Goal: Obtain resource: Obtain resource

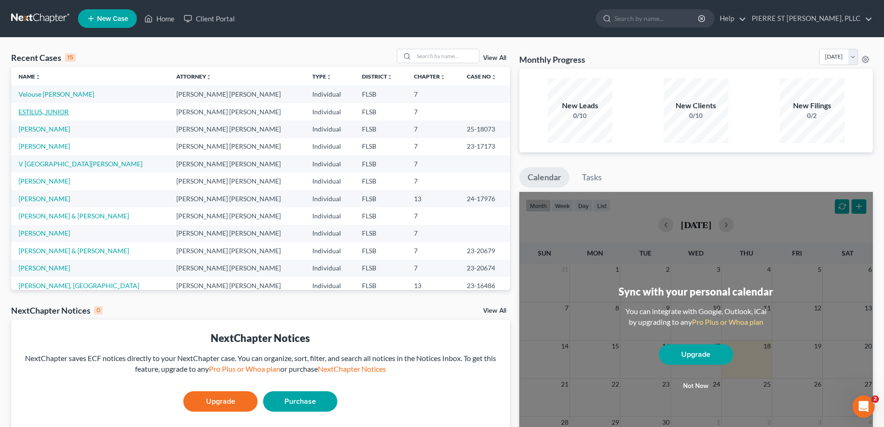
click at [43, 112] on link "ESTILUS, JUNIOR" at bounding box center [44, 112] width 50 height 8
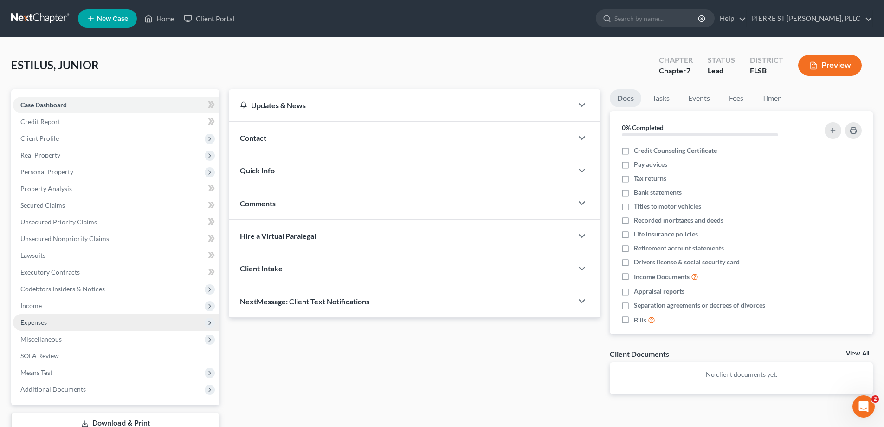
click at [36, 322] on span "Expenses" at bounding box center [33, 322] width 26 height 8
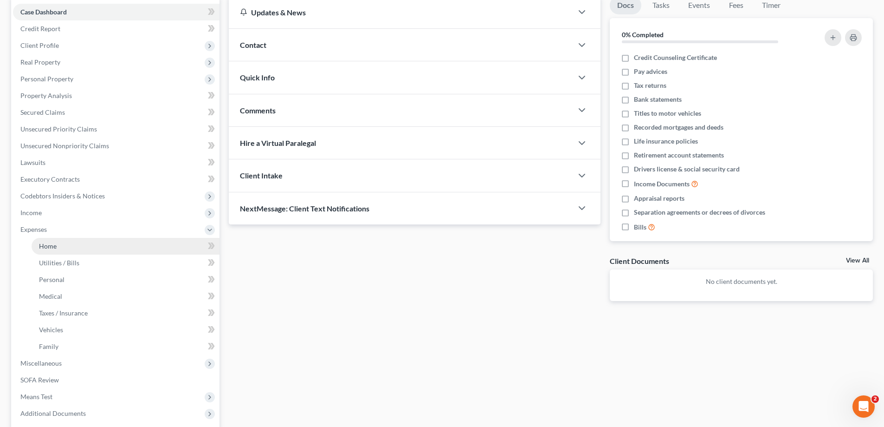
scroll to position [184, 0]
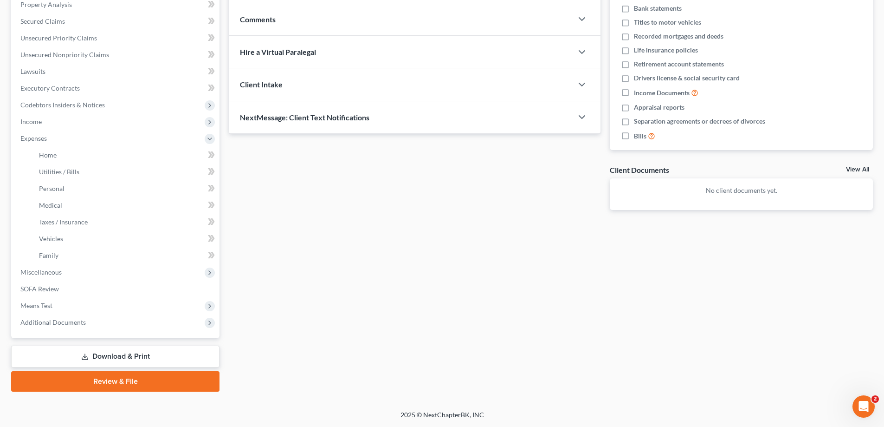
click at [307, 285] on div "Updates & News × District Notes Take a look at NextChapter's District Notes to …" at bounding box center [551, 148] width 654 height 486
click at [120, 356] on link "Download & Print" at bounding box center [115, 356] width 208 height 22
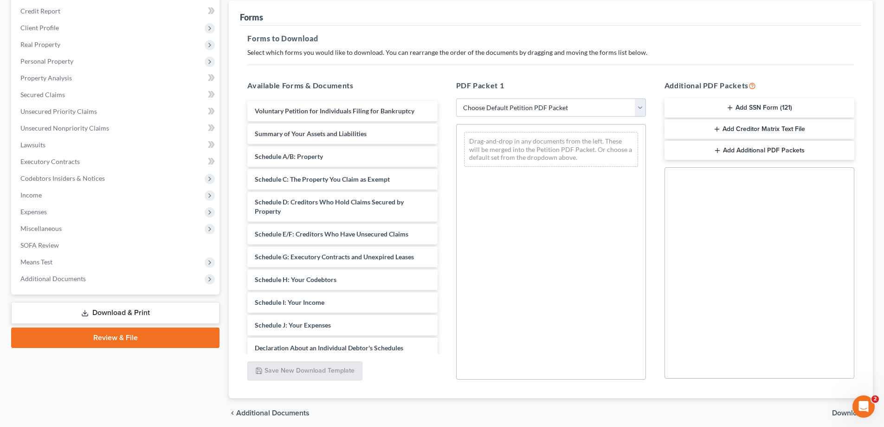
scroll to position [139, 0]
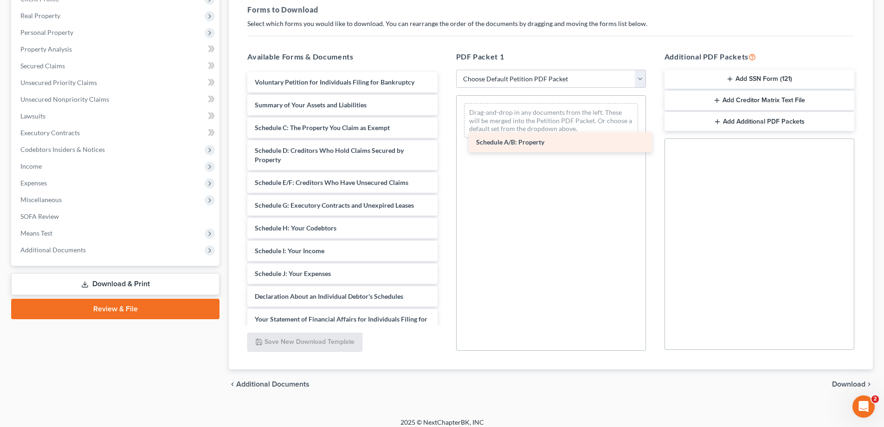
drag, startPoint x: 286, startPoint y: 131, endPoint x: 507, endPoint y: 145, distance: 221.9
click at [445, 145] on div "Schedule A/B: Property Voluntary Petition for Individuals Filing for Bankruptcy…" at bounding box center [342, 282] width 205 height 421
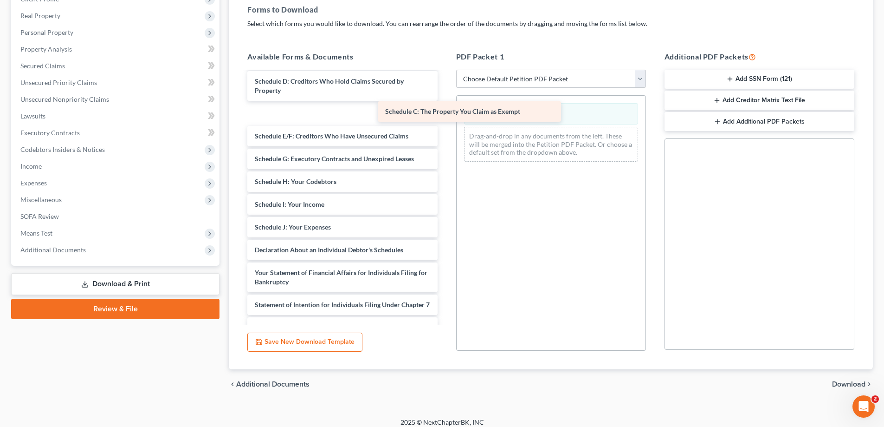
scroll to position [24, 0]
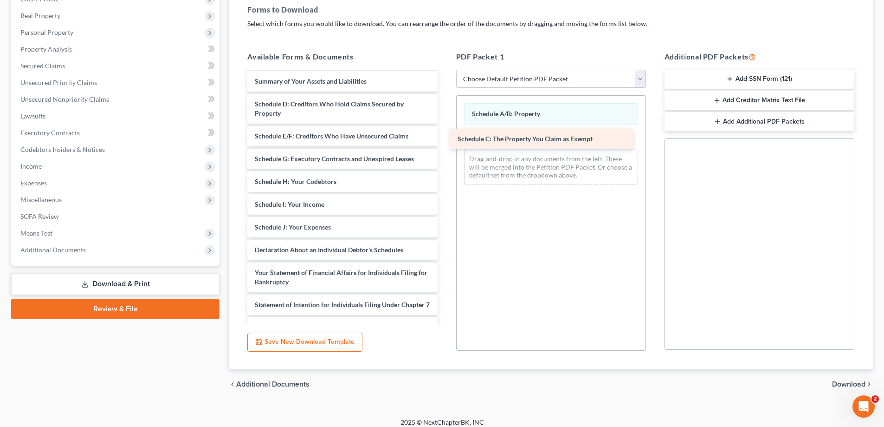
drag, startPoint x: 270, startPoint y: 83, endPoint x: 473, endPoint y: 141, distance: 210.9
click at [445, 141] on div "Schedule C: The Property You Claim as Exempt Voluntary Petition for Individuals…" at bounding box center [342, 247] width 205 height 399
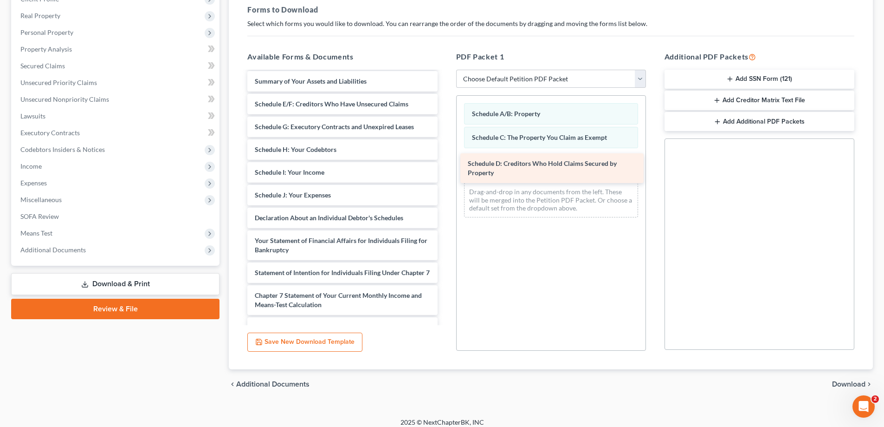
drag, startPoint x: 271, startPoint y: 104, endPoint x: 484, endPoint y: 162, distance: 220.9
click at [445, 162] on div "Schedule D: Creditors Who Hold Claims Secured by Property Voluntary Petition fo…" at bounding box center [342, 231] width 205 height 367
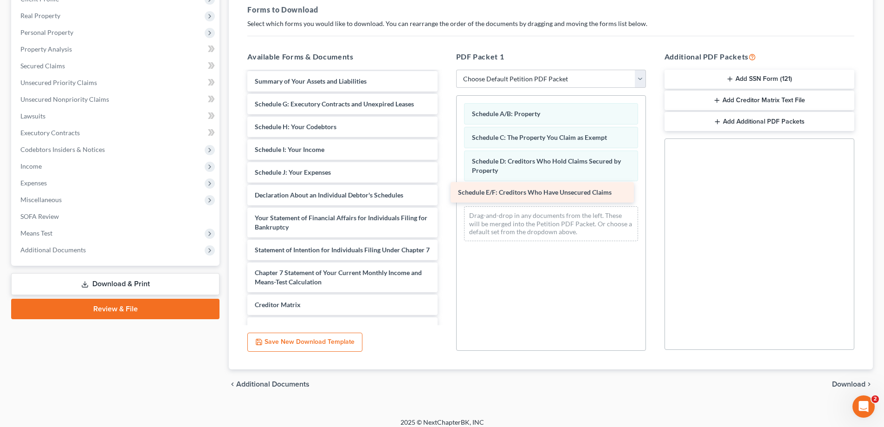
drag, startPoint x: 275, startPoint y: 105, endPoint x: 478, endPoint y: 193, distance: 221.6
click at [445, 193] on div "Schedule E/F: Creditors Who Have Unsecured Claims Voluntary Petition for Indivi…" at bounding box center [342, 220] width 205 height 344
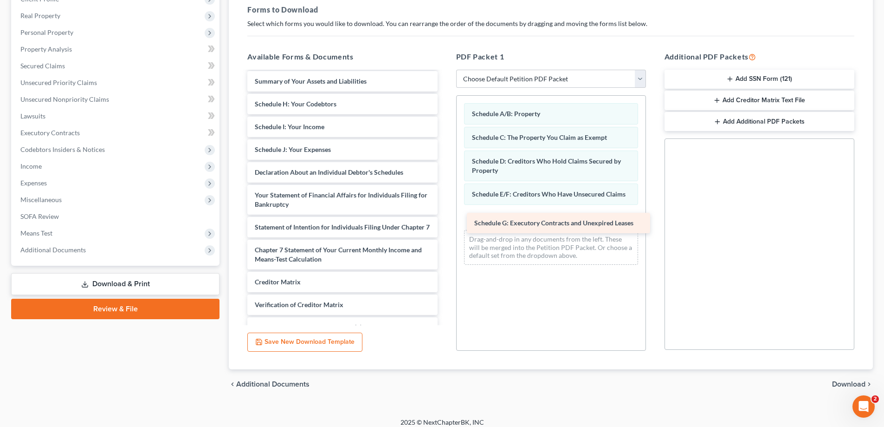
drag, startPoint x: 272, startPoint y: 105, endPoint x: 491, endPoint y: 226, distance: 249.9
click at [445, 226] on div "Schedule G: Executory Contracts and Unexpired Leases Voluntary Petition for Ind…" at bounding box center [342, 208] width 205 height 321
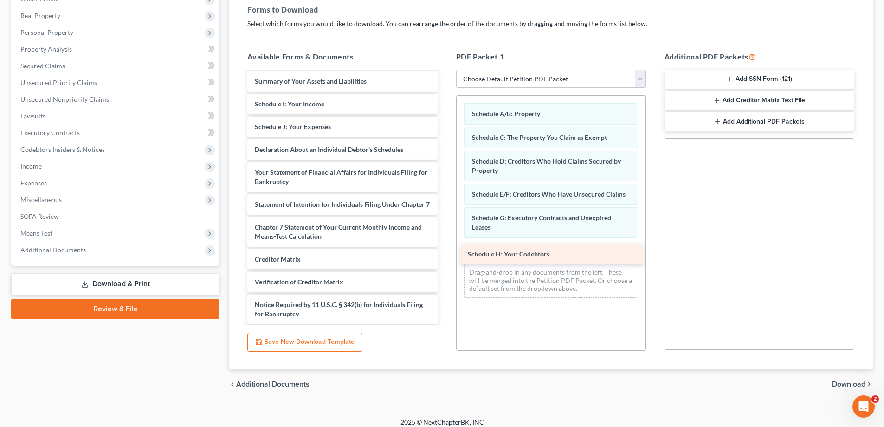
drag, startPoint x: 270, startPoint y: 104, endPoint x: 483, endPoint y: 253, distance: 260.5
click at [445, 253] on div "Schedule H: Your Codebtors Voluntary Petition for Individuals Filing for Bankru…" at bounding box center [342, 197] width 205 height 298
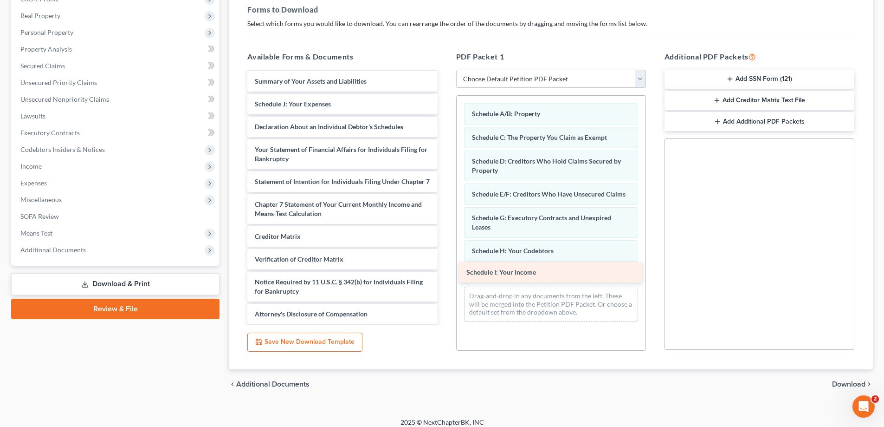
drag, startPoint x: 267, startPoint y: 105, endPoint x: 479, endPoint y: 272, distance: 270.0
click at [445, 272] on div "Schedule I: Your Income Voluntary Petition for Individuals Filing for Bankruptc…" at bounding box center [342, 186] width 205 height 276
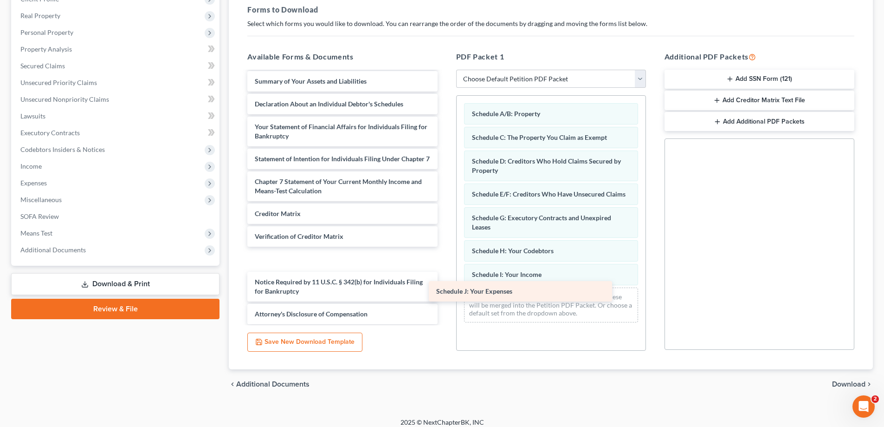
scroll to position [12, 0]
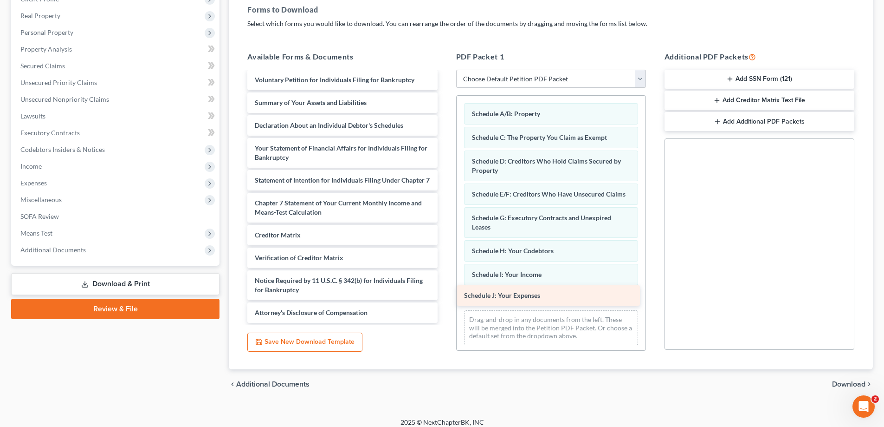
drag, startPoint x: 262, startPoint y: 107, endPoint x: 472, endPoint y: 298, distance: 283.5
click at [445, 298] on div "Schedule J: Your Expenses Voluntary Petition for Individuals Filing for Bankrup…" at bounding box center [342, 196] width 205 height 253
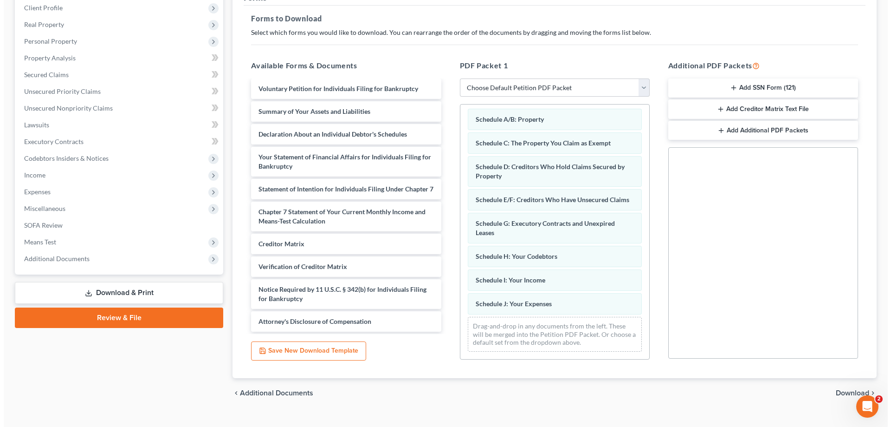
scroll to position [147, 0]
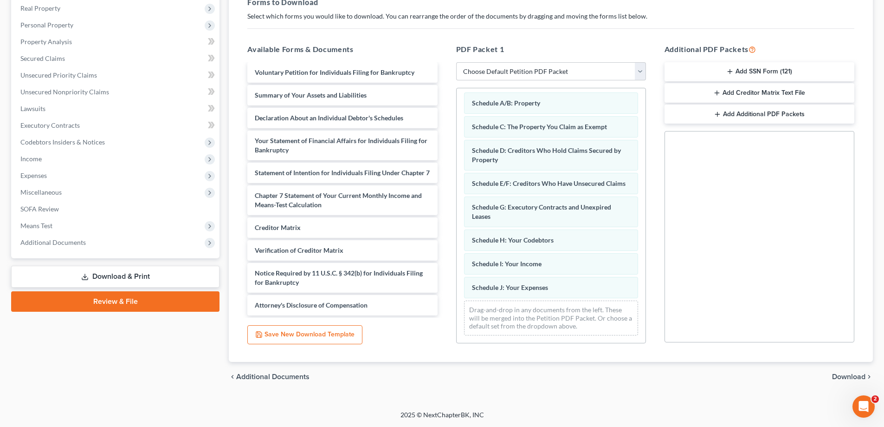
click at [303, 336] on button "Save New Download Template" at bounding box center [304, 334] width 115 height 19
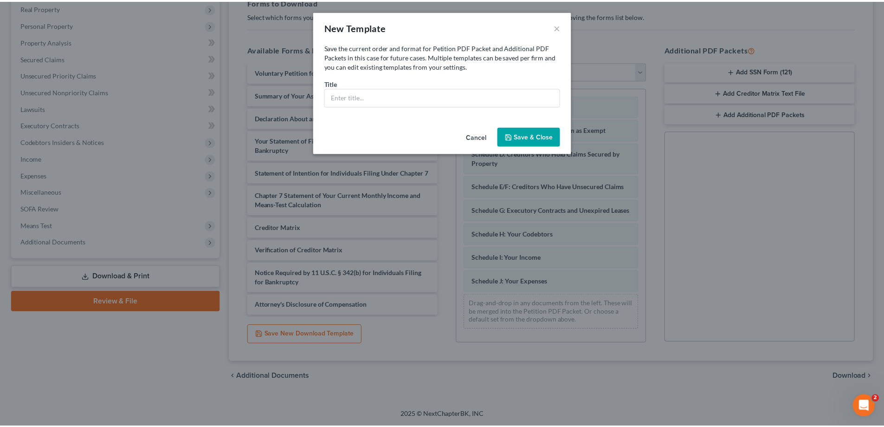
scroll to position [3, 0]
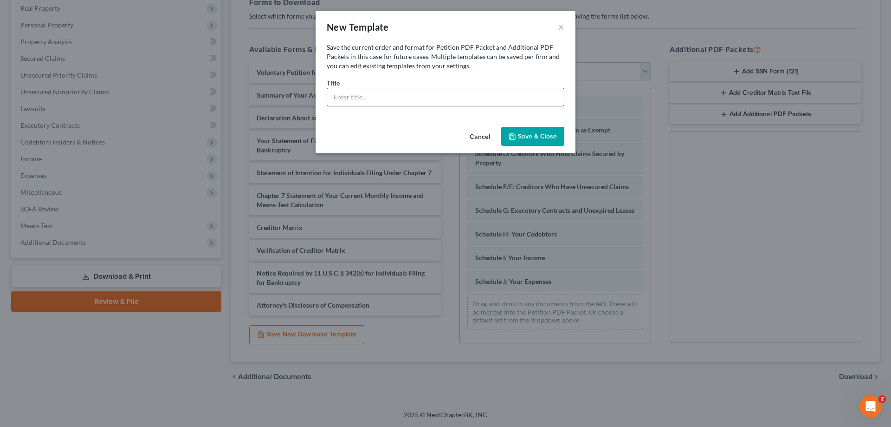
click at [339, 100] on input "text" at bounding box center [445, 97] width 237 height 18
type input "Junior Estilus Schedules Templates"
click at [525, 131] on button "Save & Close" at bounding box center [532, 136] width 63 height 19
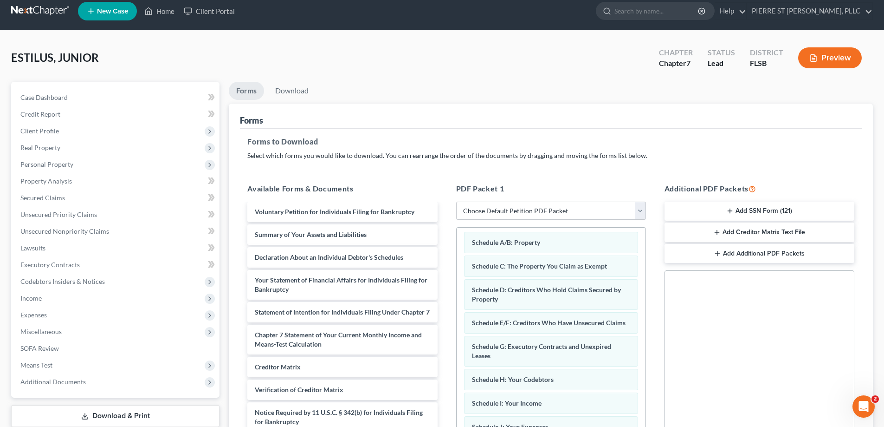
scroll to position [100, 0]
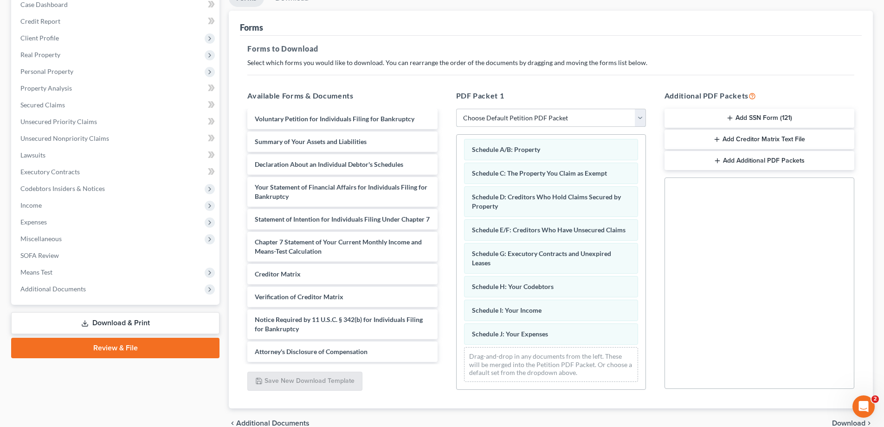
click at [516, 114] on select "Choose Default Petition PDF Packet Complete Bankruptcy Petition (all forms and …" at bounding box center [551, 118] width 190 height 19
click at [759, 297] on div "Social Security Number Statement of Social Security Number Creditor Matrix Text…" at bounding box center [760, 282] width 190 height 211
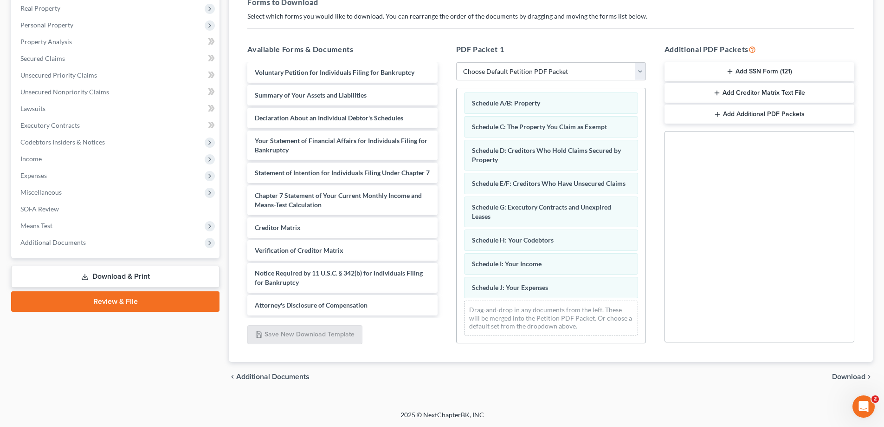
click at [839, 373] on span "Download" at bounding box center [848, 376] width 33 height 7
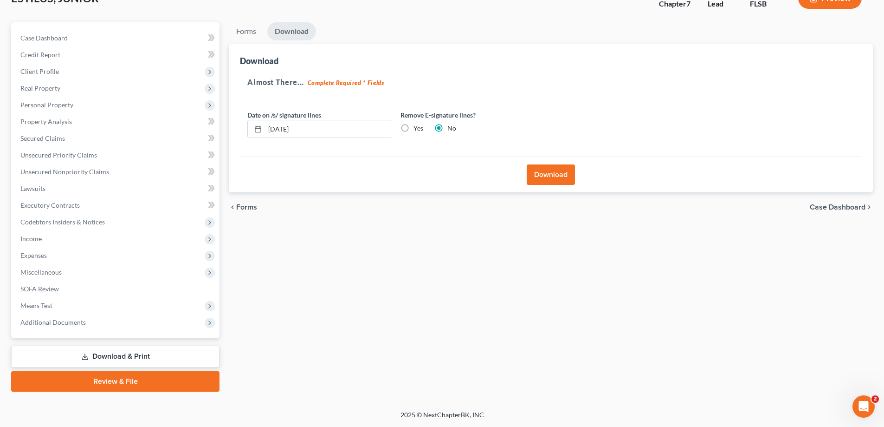
scroll to position [67, 0]
click at [557, 176] on button "Download" at bounding box center [551, 174] width 48 height 20
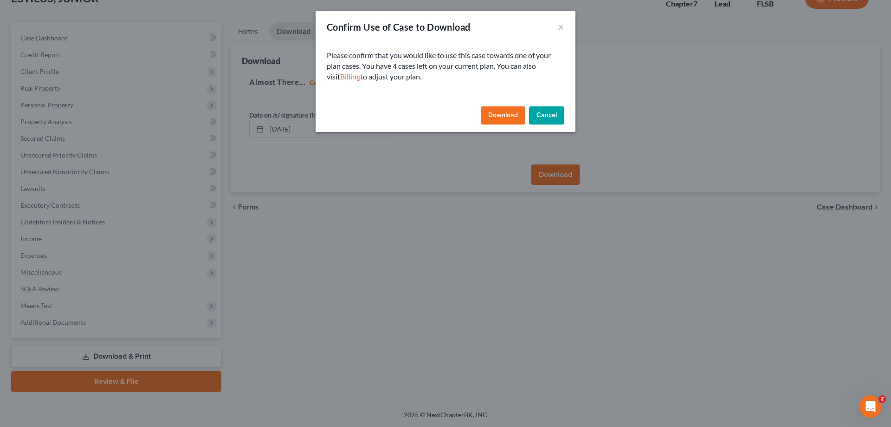
click at [490, 119] on button "Download" at bounding box center [503, 115] width 45 height 19
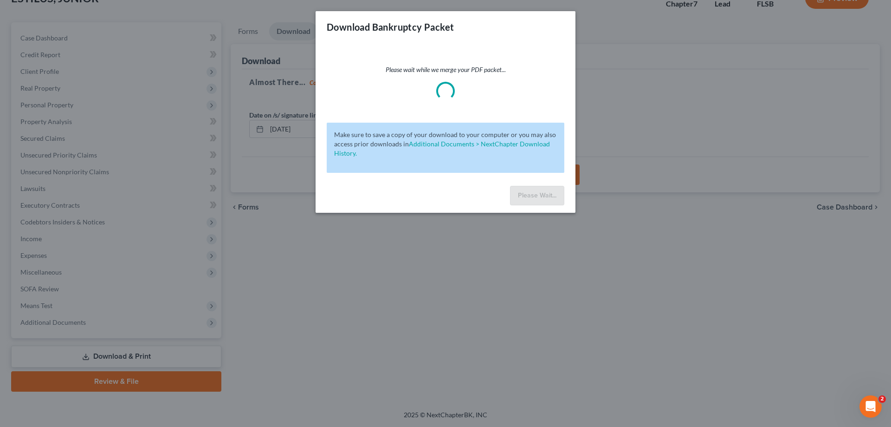
click at [428, 278] on div "Download Bankruptcy Packet Please wait while we merge your PDF packet... Make s…" at bounding box center [445, 213] width 891 height 427
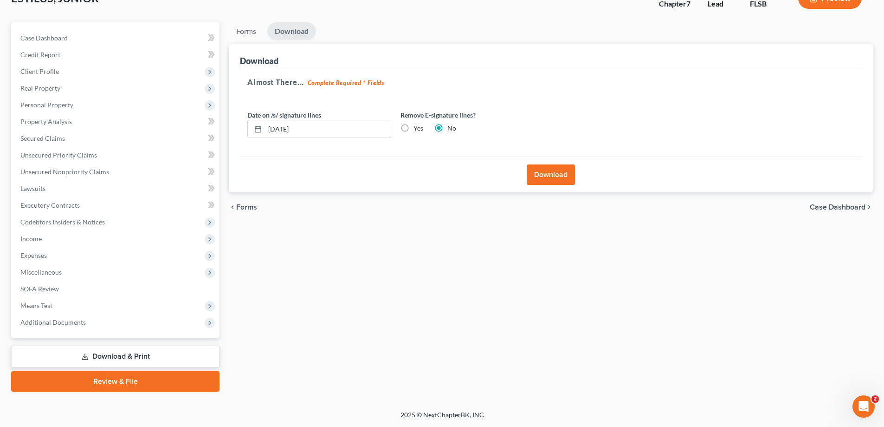
click at [99, 351] on link "Download & Print" at bounding box center [115, 356] width 208 height 22
click at [45, 270] on span "Miscellaneous" at bounding box center [40, 272] width 41 height 8
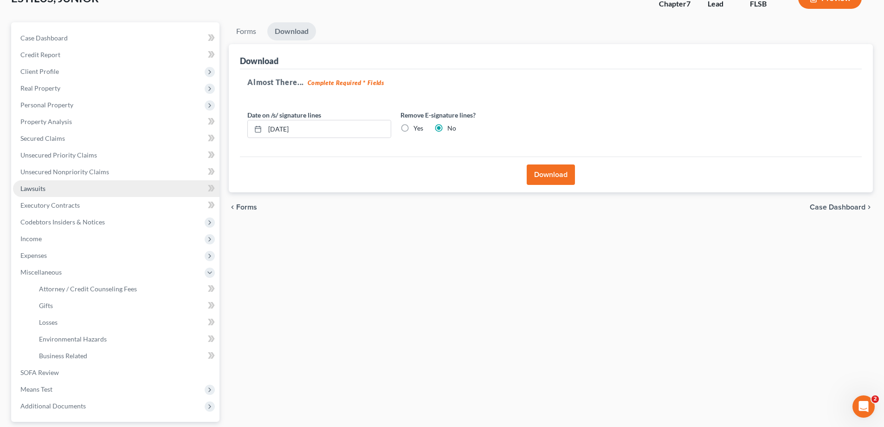
click at [41, 187] on span "Lawsuits" at bounding box center [32, 188] width 25 height 8
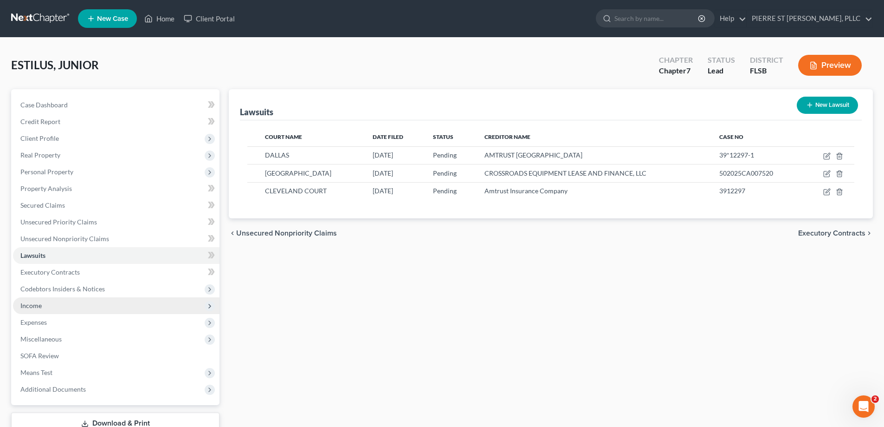
scroll to position [67, 0]
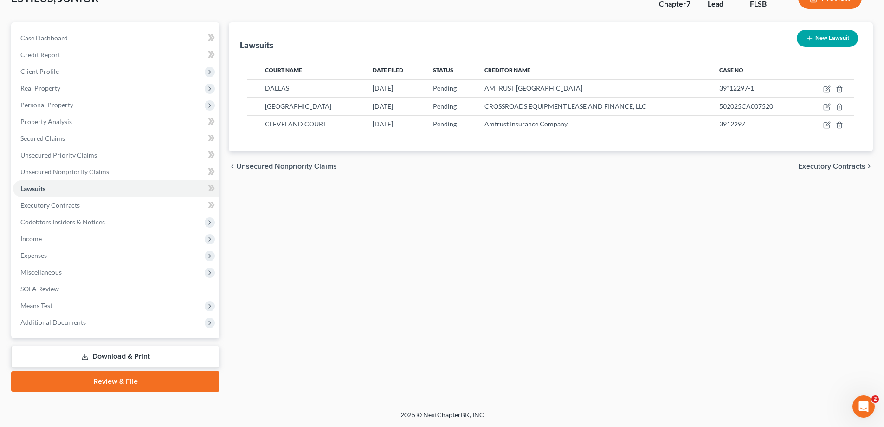
click at [105, 357] on link "Download & Print" at bounding box center [115, 356] width 208 height 22
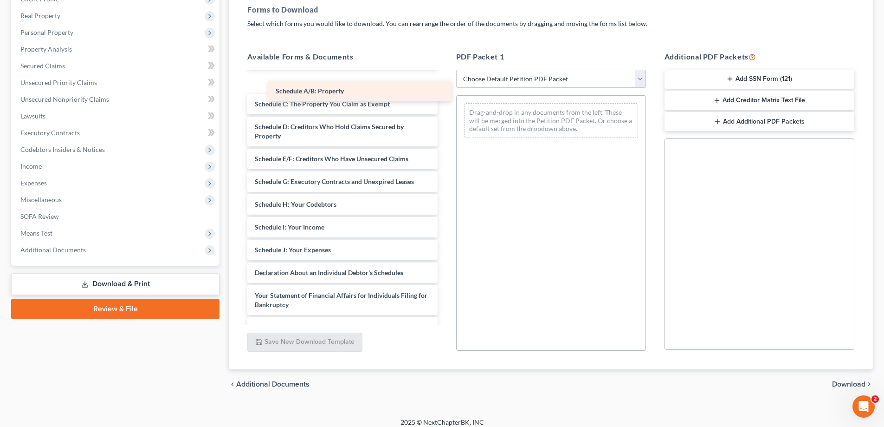
scroll to position [24, 0]
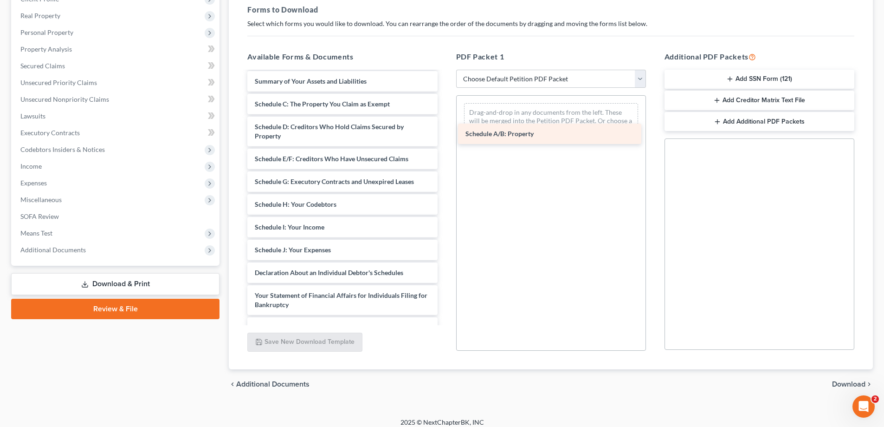
drag, startPoint x: 283, startPoint y: 82, endPoint x: 494, endPoint y: 135, distance: 217.2
click at [445, 135] on div "Schedule A/B: Property Voluntary Petition for Individuals Filing for Bankruptcy…" at bounding box center [342, 258] width 205 height 421
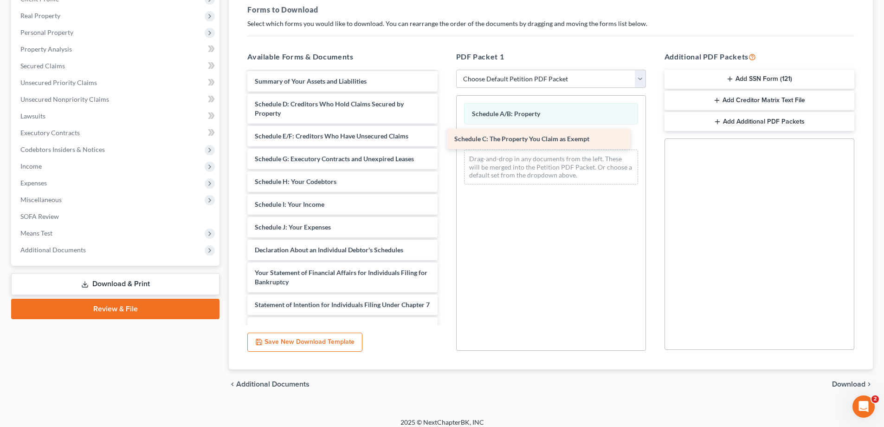
drag, startPoint x: 281, startPoint y: 106, endPoint x: 480, endPoint y: 141, distance: 202.6
click at [445, 141] on div "Schedule C: The Property You Claim as Exempt Voluntary Petition for Individuals…" at bounding box center [342, 247] width 205 height 399
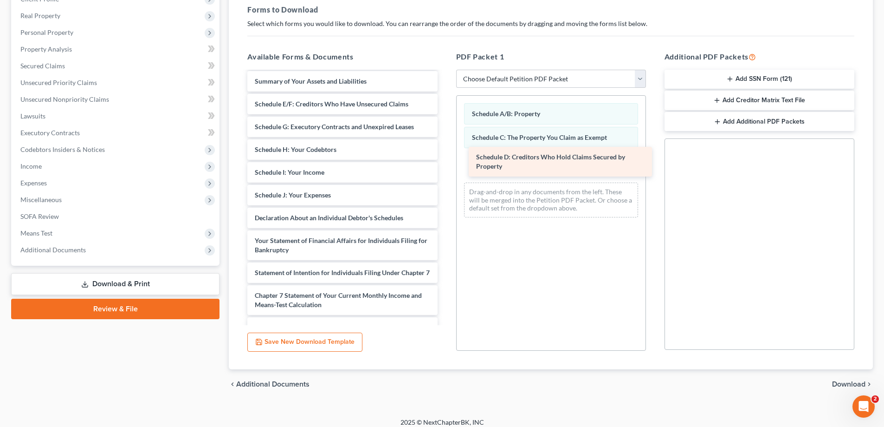
drag, startPoint x: 266, startPoint y: 108, endPoint x: 487, endPoint y: 161, distance: 227.6
click at [445, 161] on div "Schedule D: Creditors Who Hold Claims Secured by Property Voluntary Petition fo…" at bounding box center [342, 231] width 205 height 367
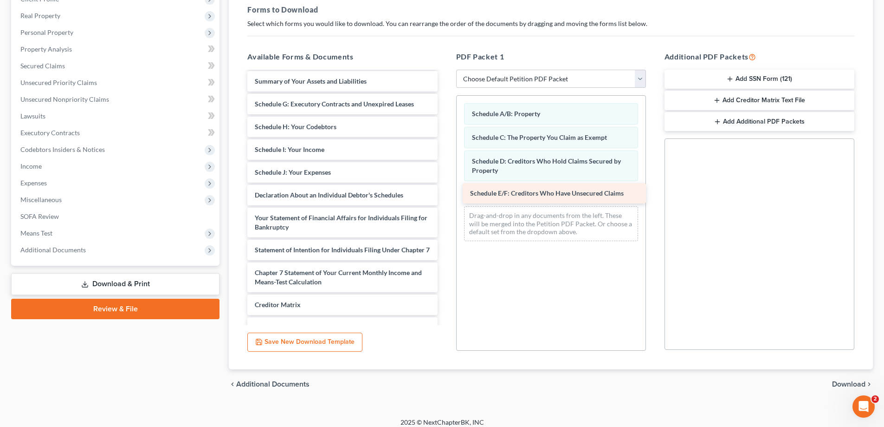
drag, startPoint x: 295, startPoint y: 104, endPoint x: 511, endPoint y: 194, distance: 233.1
click at [445, 194] on div "Schedule E/F: Creditors Who Have Unsecured Claims Voluntary Petition for Indivi…" at bounding box center [342, 220] width 205 height 344
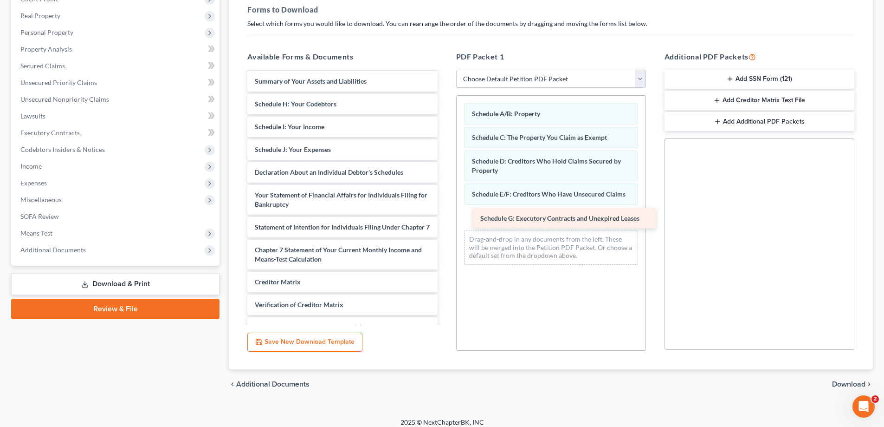
drag, startPoint x: 281, startPoint y: 107, endPoint x: 507, endPoint y: 221, distance: 252.8
click at [445, 221] on div "Schedule G: Executory Contracts and Unexpired Leases Voluntary Petition for Ind…" at bounding box center [342, 208] width 205 height 321
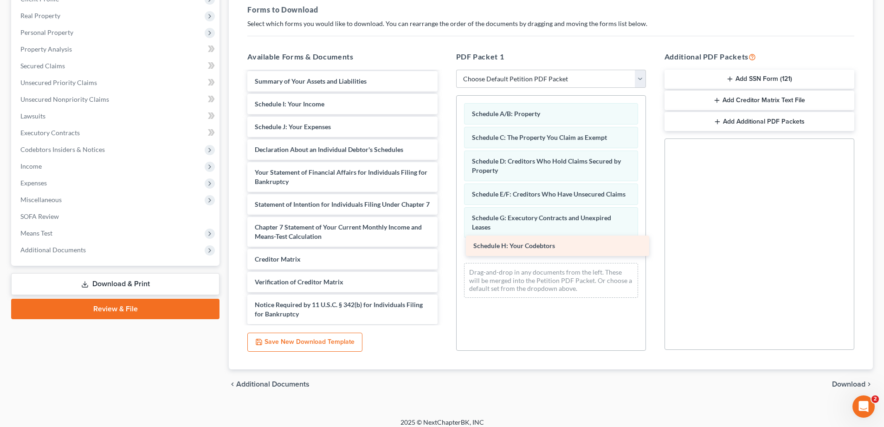
drag, startPoint x: 269, startPoint y: 104, endPoint x: 487, endPoint y: 245, distance: 260.5
click at [445, 245] on div "Schedule H: Your Codebtors Voluntary Petition for Individuals Filing for Bankru…" at bounding box center [342, 197] width 205 height 298
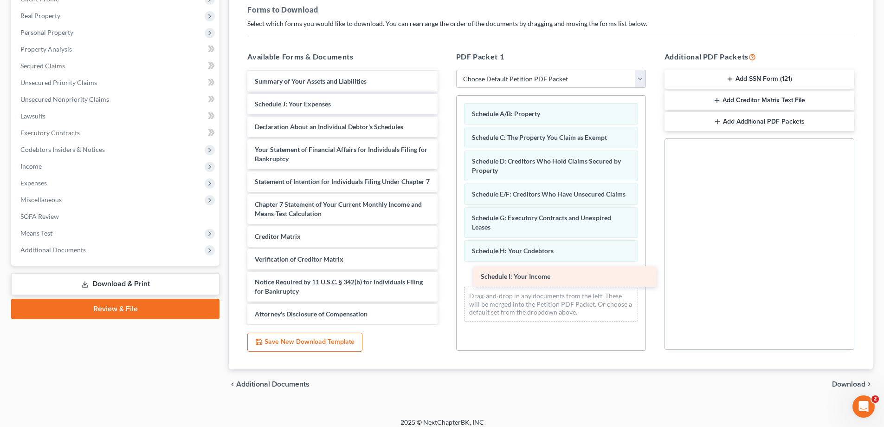
drag, startPoint x: 272, startPoint y: 102, endPoint x: 499, endPoint y: 274, distance: 284.2
click at [445, 274] on div "Schedule I: Your Income Voluntary Petition for Individuals Filing for Bankruptc…" at bounding box center [342, 186] width 205 height 276
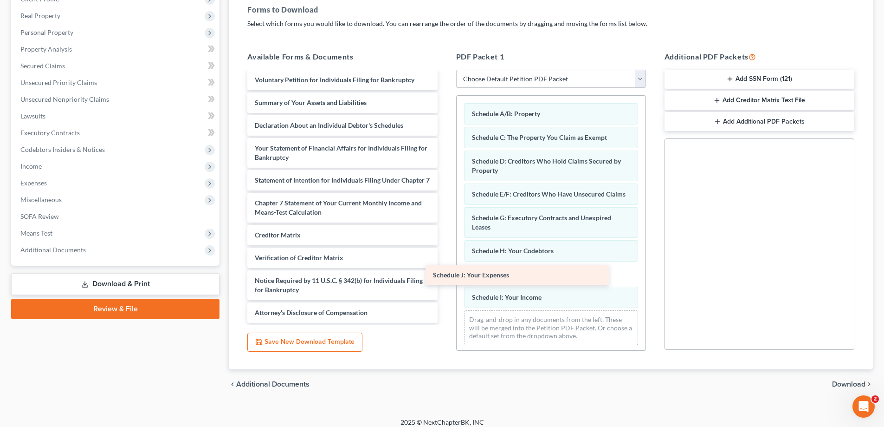
scroll to position [12, 0]
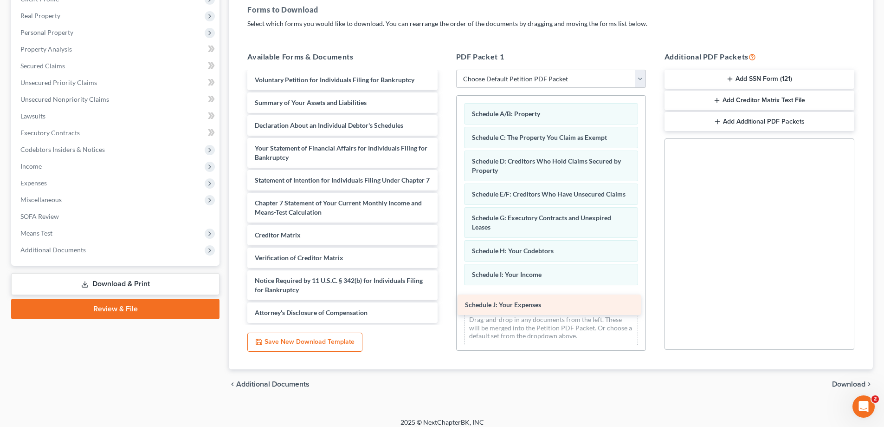
drag, startPoint x: 272, startPoint y: 106, endPoint x: 482, endPoint y: 307, distance: 290.6
click at [445, 307] on div "Schedule J: Your Expenses Voluntary Petition for Individuals Filing for Bankrup…" at bounding box center [342, 196] width 205 height 253
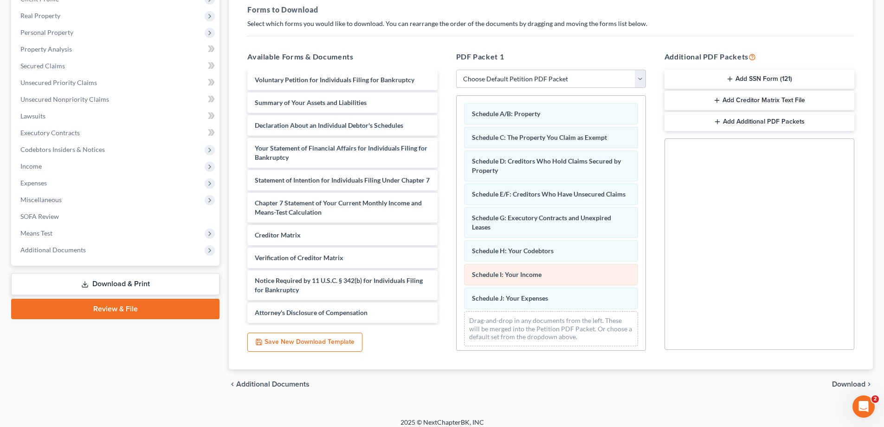
scroll to position [13, 0]
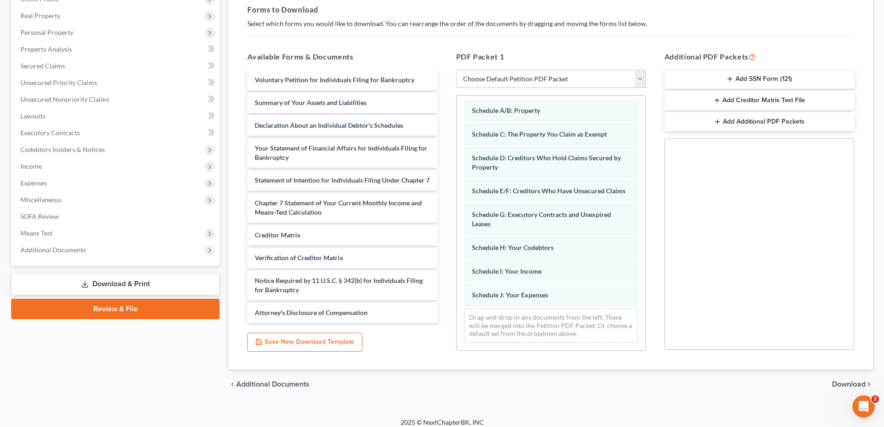
click at [487, 76] on select "Choose Default Petition PDF Packet Complete Bankruptcy Petition (all forms and …" at bounding box center [551, 79] width 190 height 19
select select "7"
click at [456, 70] on select "Choose Default Petition PDF Packet Complete Bankruptcy Petition (all forms and …" at bounding box center [551, 79] width 190 height 19
click at [113, 280] on link "Download & Print" at bounding box center [115, 284] width 208 height 22
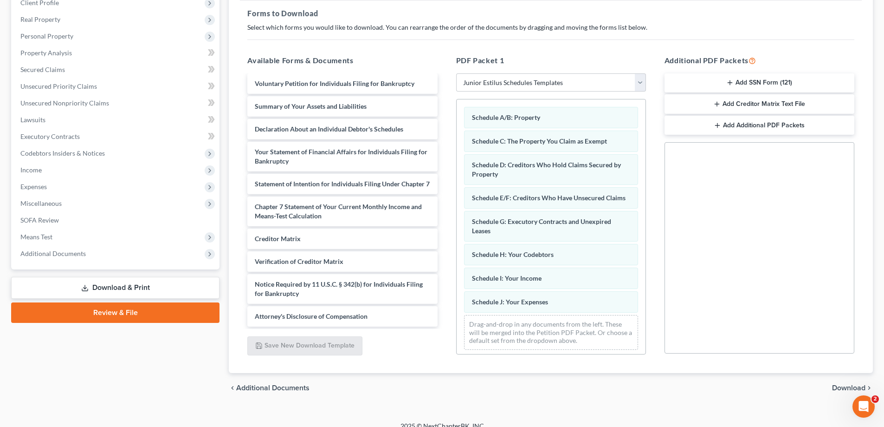
scroll to position [147, 0]
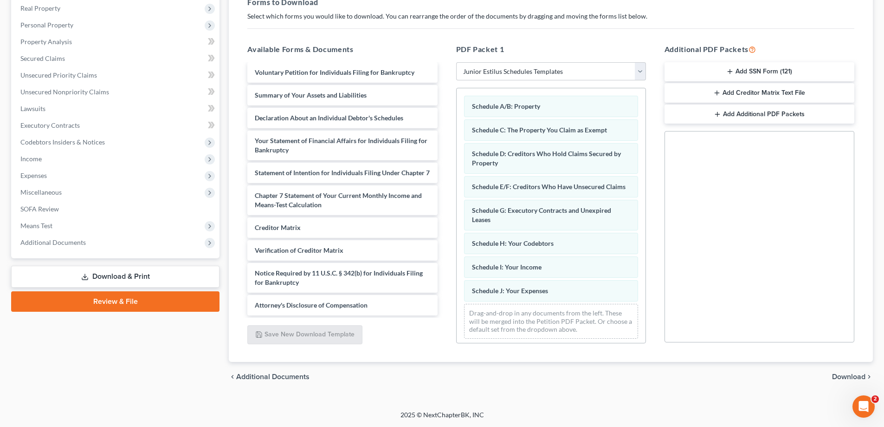
click at [108, 276] on link "Download & Print" at bounding box center [115, 277] width 208 height 22
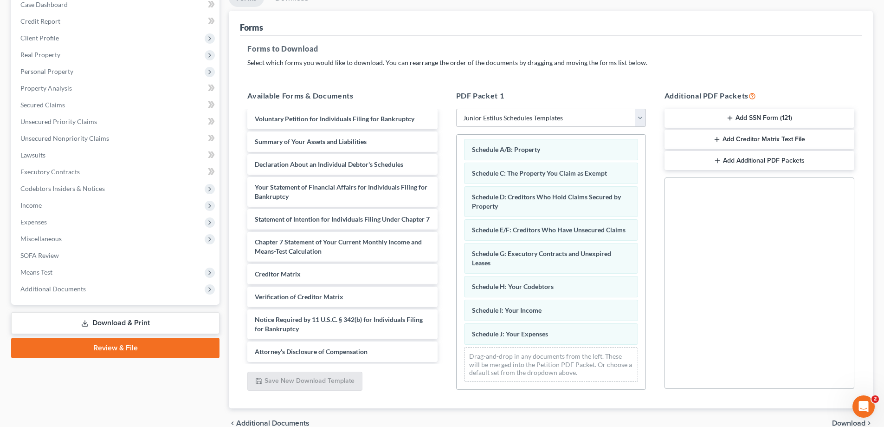
scroll to position [0, 0]
click at [641, 118] on select "Choose Default Petition PDF Packet Complete Bankruptcy Petition (all forms and …" at bounding box center [551, 118] width 190 height 19
click at [741, 246] on div "Social Security Number Statement of Social Security Number Creditor Matrix Text…" at bounding box center [760, 282] width 190 height 211
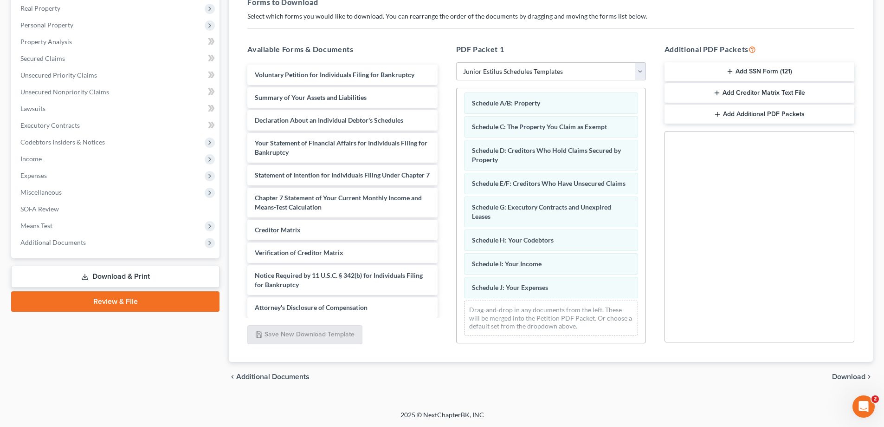
click at [851, 374] on span "Download" at bounding box center [848, 376] width 33 height 7
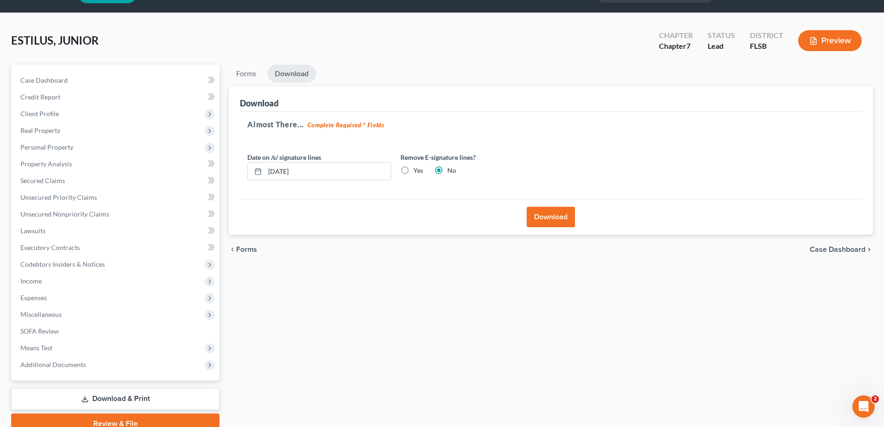
scroll to position [46, 0]
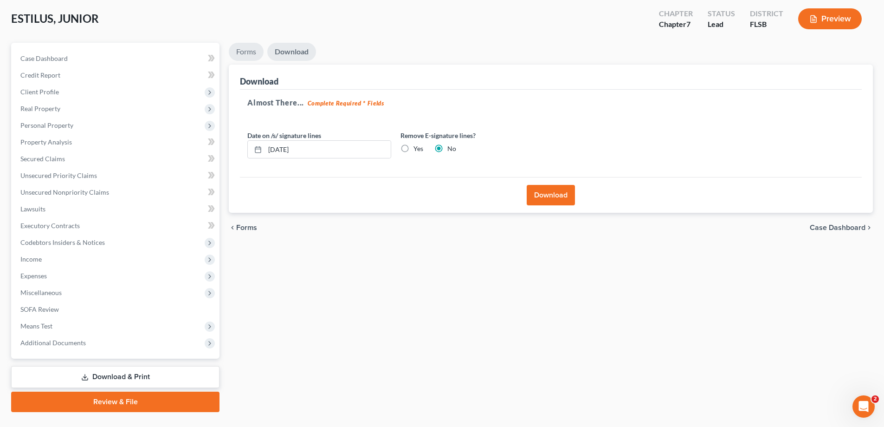
click at [246, 51] on link "Forms" at bounding box center [246, 52] width 35 height 18
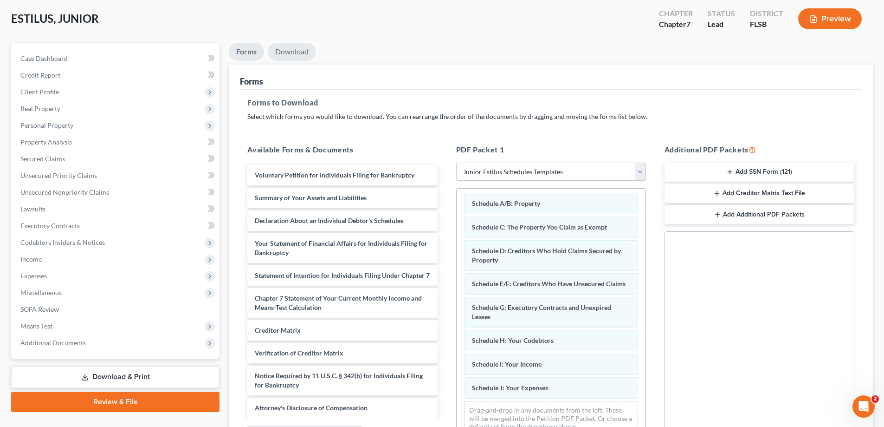
click at [298, 48] on link "Download" at bounding box center [292, 52] width 48 height 18
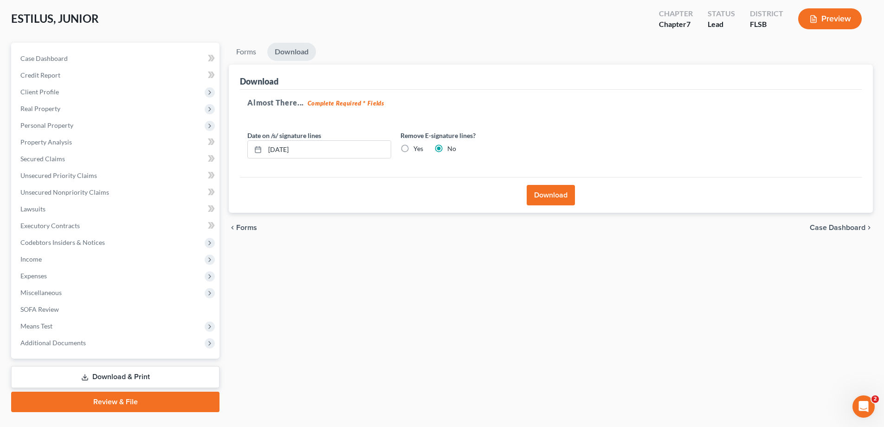
click at [561, 191] on button "Download" at bounding box center [551, 195] width 48 height 20
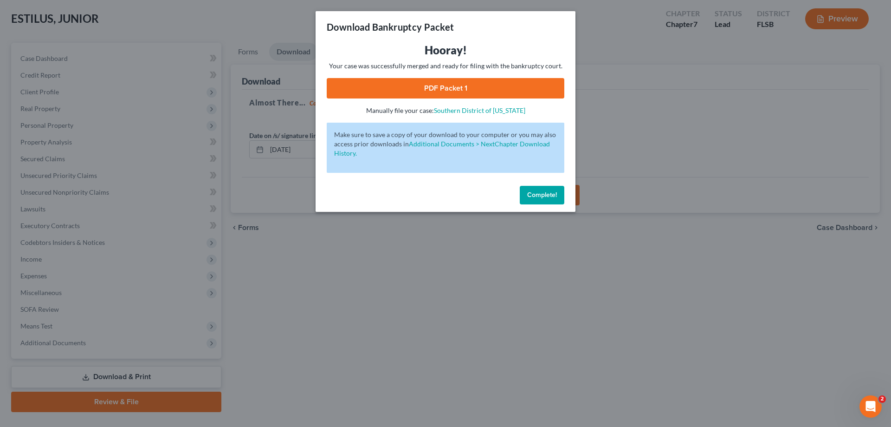
click at [430, 85] on link "PDF Packet 1" at bounding box center [446, 88] width 238 height 20
click at [540, 195] on span "Complete!" at bounding box center [542, 195] width 30 height 8
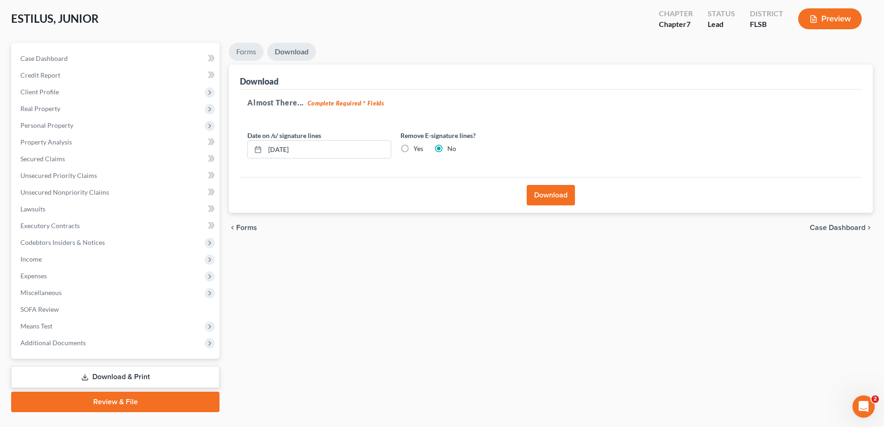
click at [252, 51] on link "Forms" at bounding box center [246, 52] width 35 height 18
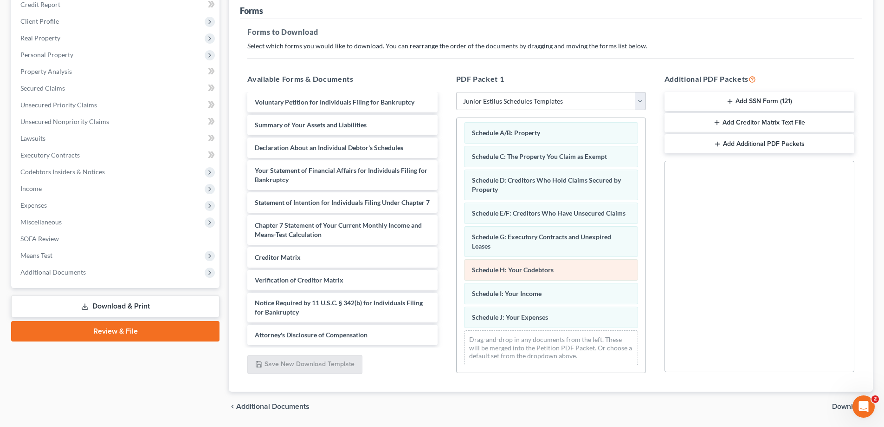
scroll to position [147, 0]
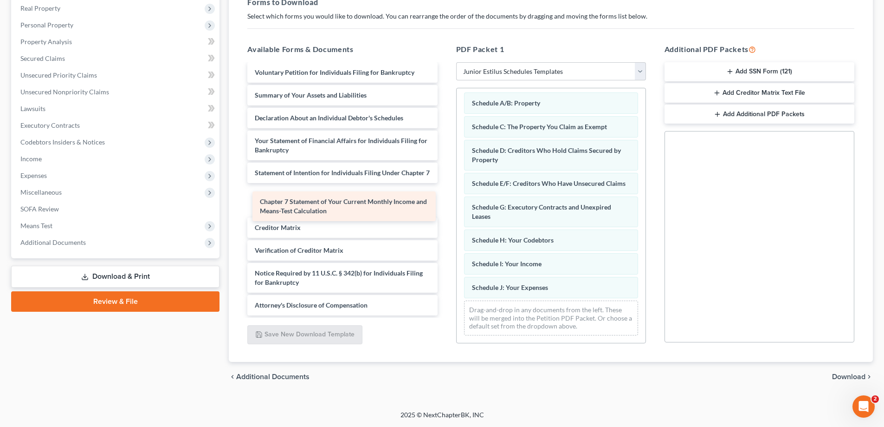
drag, startPoint x: 299, startPoint y: 196, endPoint x: 304, endPoint y: 202, distance: 7.9
click at [304, 202] on div "Chapter 7 Statement of Your Current Monthly Income and Means-Test Calculation V…" at bounding box center [342, 188] width 205 height 253
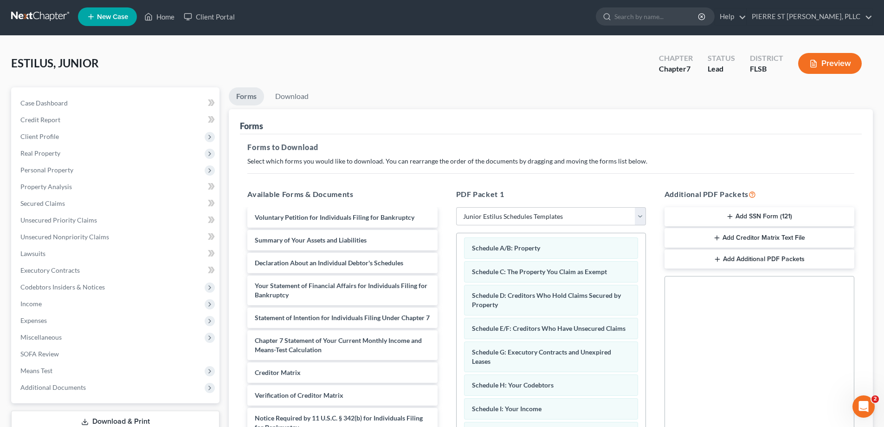
scroll to position [0, 0]
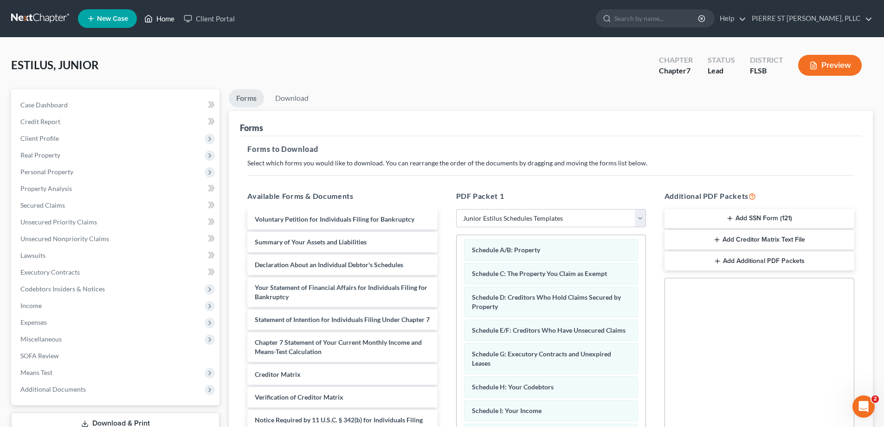
click at [163, 17] on link "Home" at bounding box center [159, 18] width 39 height 17
